Goal: Transaction & Acquisition: Book appointment/travel/reservation

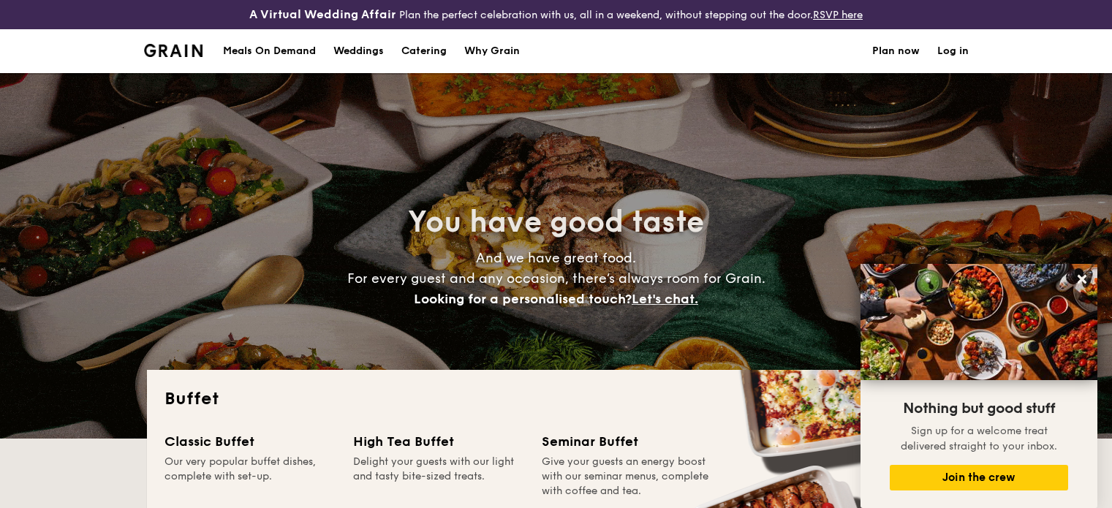
select select
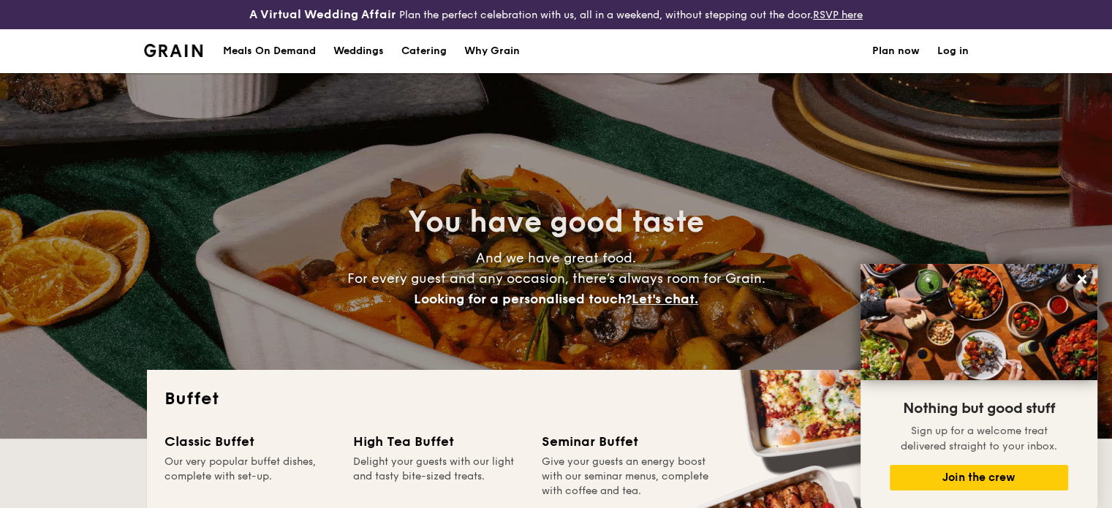
click at [1076, 274] on icon at bounding box center [1081, 279] width 13 height 13
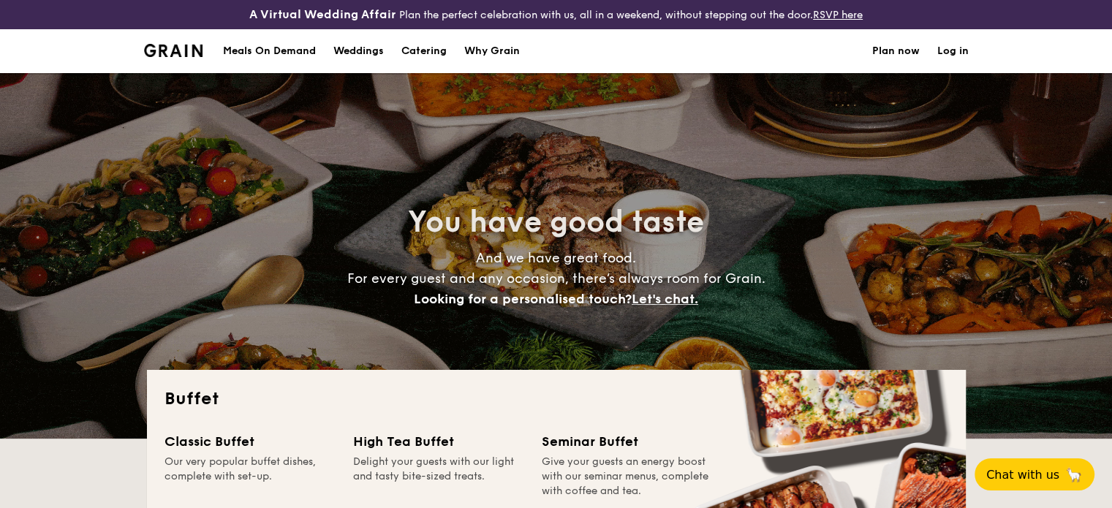
click at [279, 52] on div "Meals On Demand" at bounding box center [269, 51] width 93 height 44
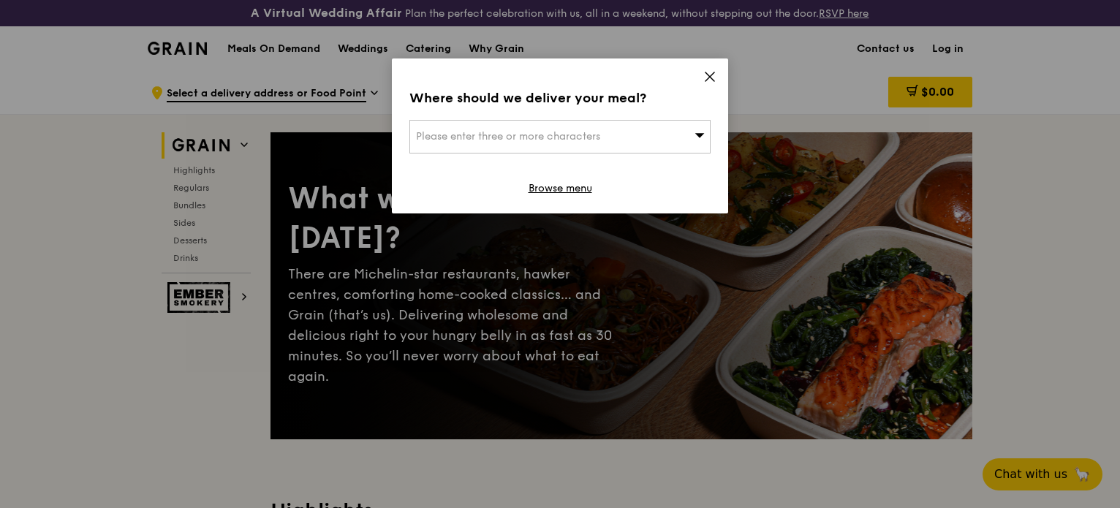
click at [705, 69] on div "Where should we deliver your meal? Please enter three or more characters Browse…" at bounding box center [560, 135] width 336 height 155
click at [714, 75] on icon at bounding box center [709, 76] width 13 height 13
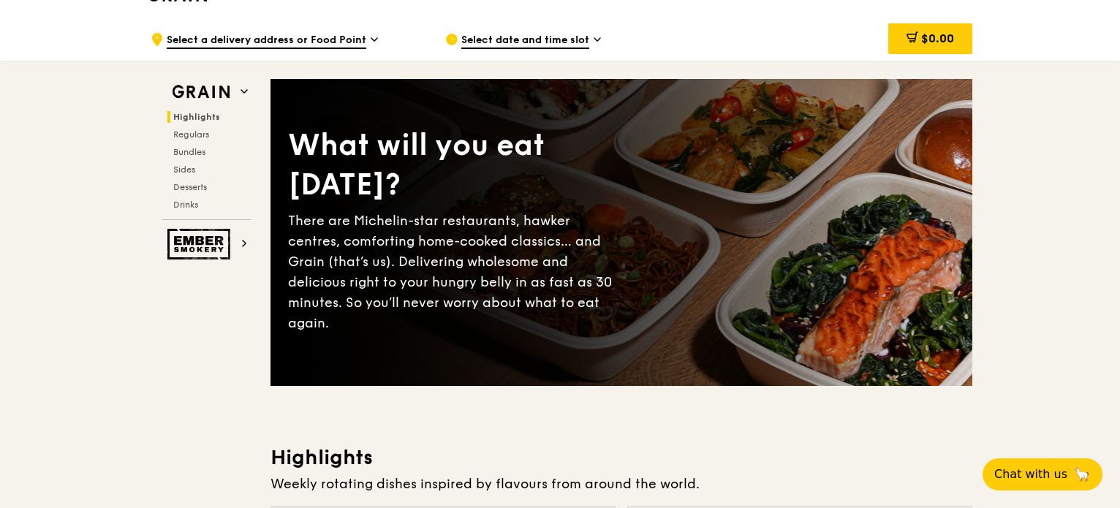
scroll to position [39, 0]
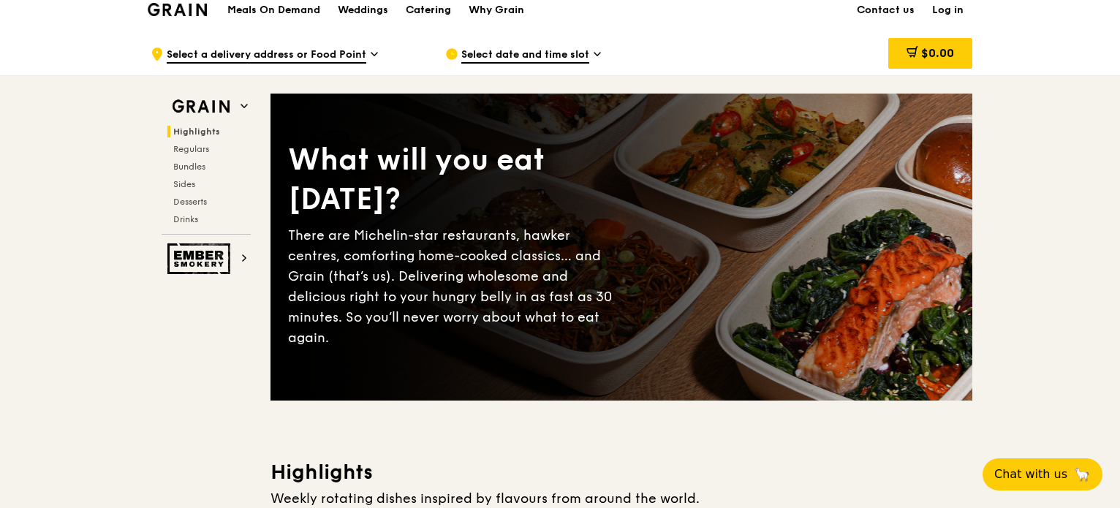
click at [430, 3] on div "Catering" at bounding box center [428, 10] width 45 height 44
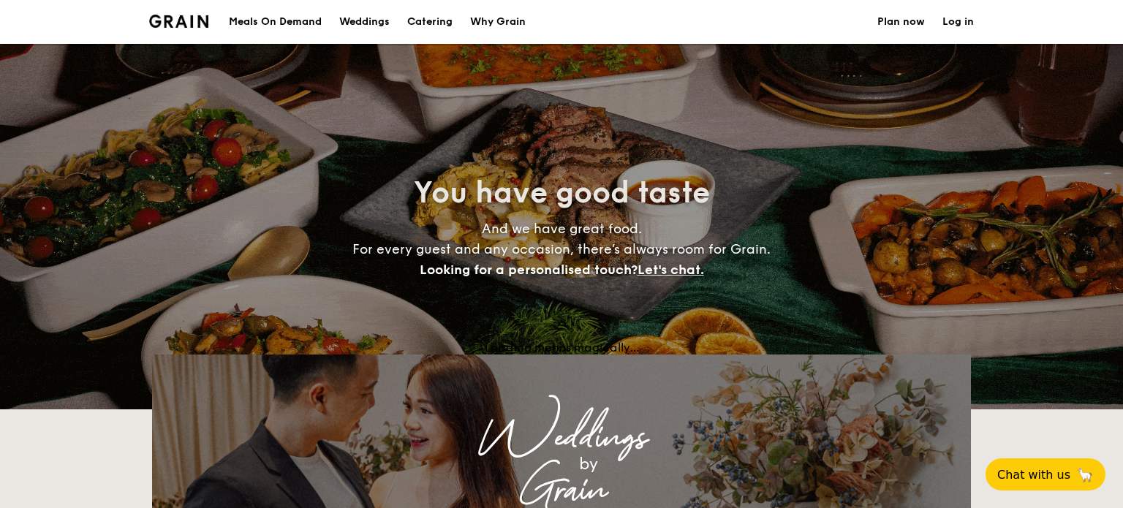
select select
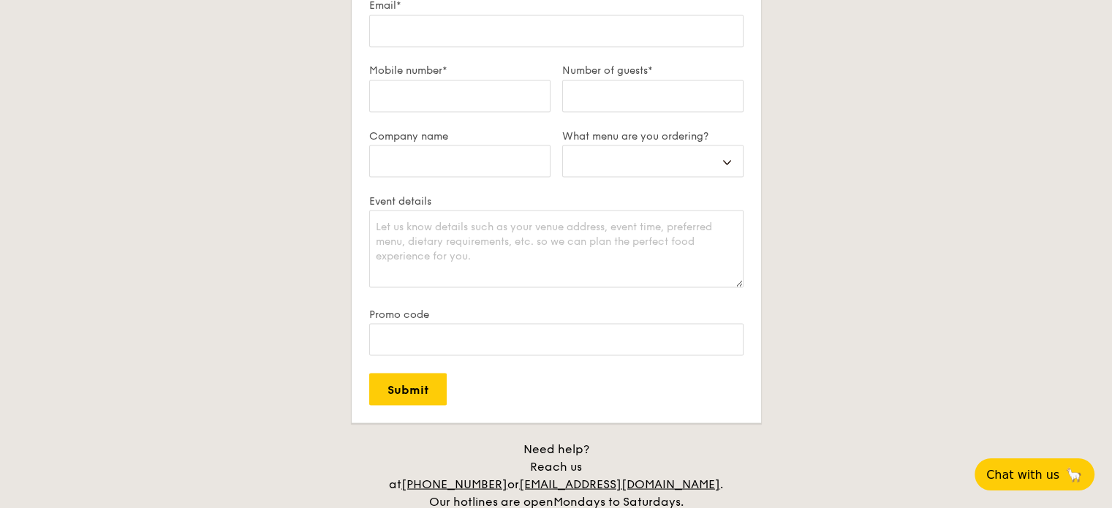
scroll to position [2705, 0]
